Goal: Register for event/course

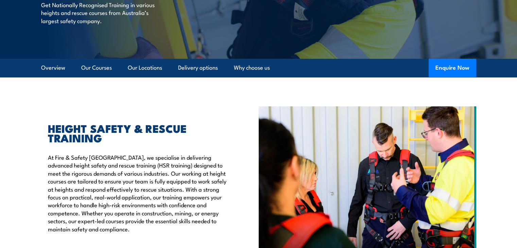
scroll to position [102, 0]
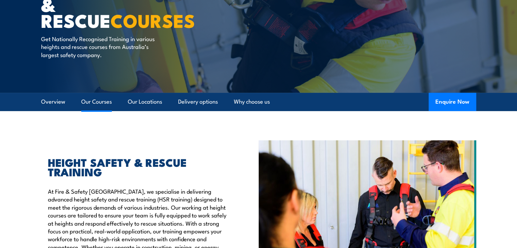
click at [95, 104] on link "Our Courses" at bounding box center [96, 102] width 31 height 18
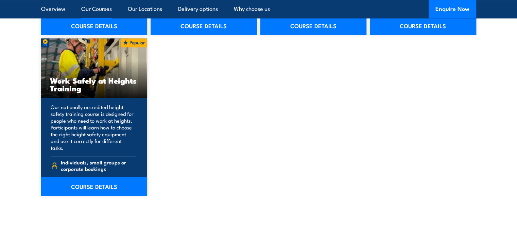
scroll to position [889, 0]
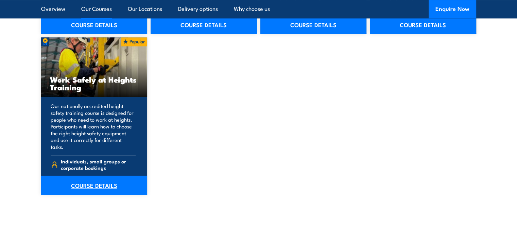
click at [93, 177] on link "COURSE DETAILS" at bounding box center [94, 185] width 106 height 19
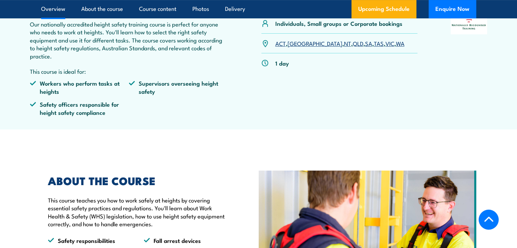
scroll to position [170, 0]
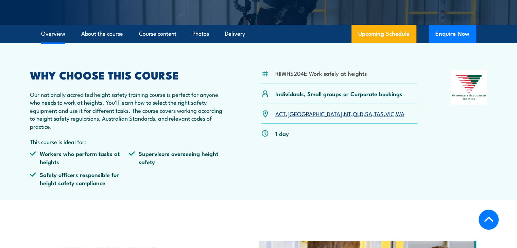
click at [353, 114] on link "QLD" at bounding box center [358, 113] width 11 height 8
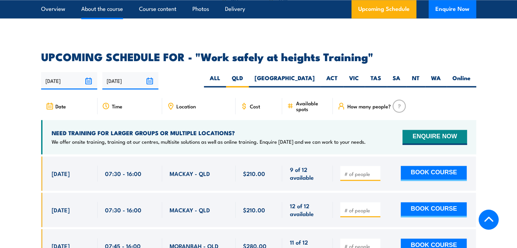
scroll to position [1014, 0]
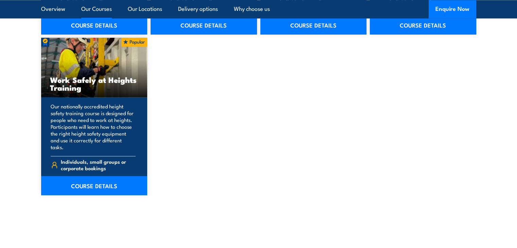
scroll to position [889, 0]
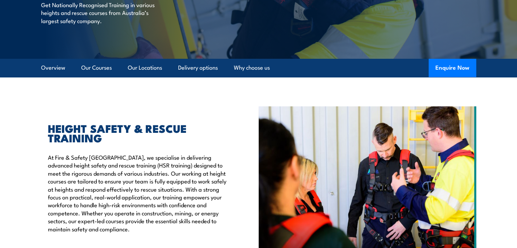
scroll to position [135, 0]
